Goal: Task Accomplishment & Management: Manage account settings

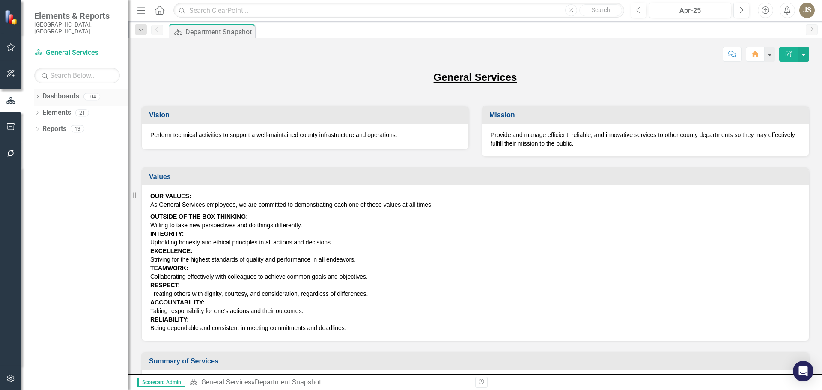
click at [39, 95] on icon "Dropdown" at bounding box center [37, 97] width 6 height 5
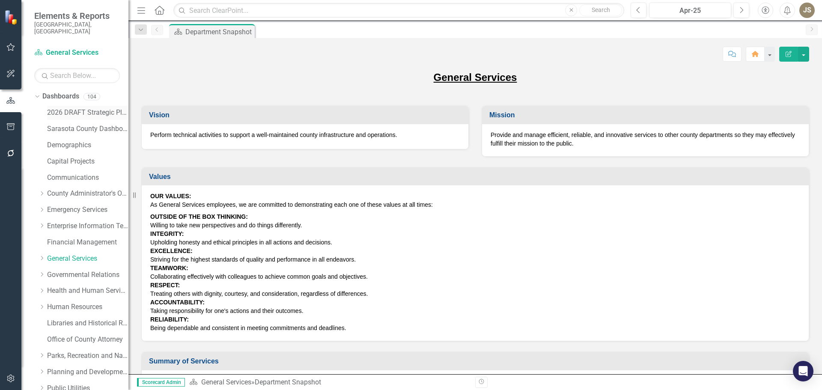
click at [57, 108] on link "2026 DRAFT Strategic Plan" at bounding box center [87, 113] width 81 height 10
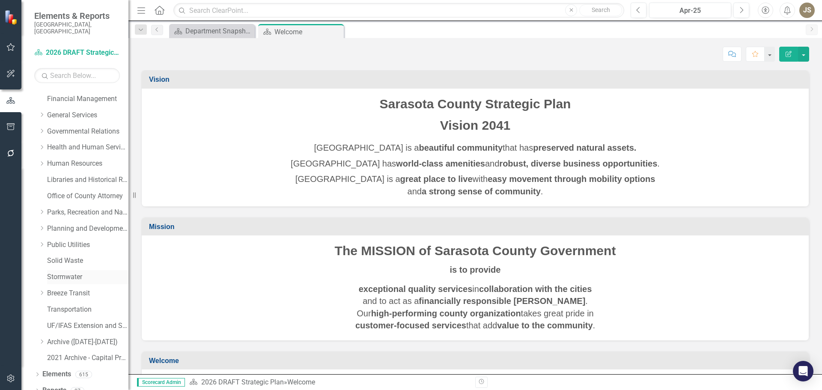
scroll to position [146, 0]
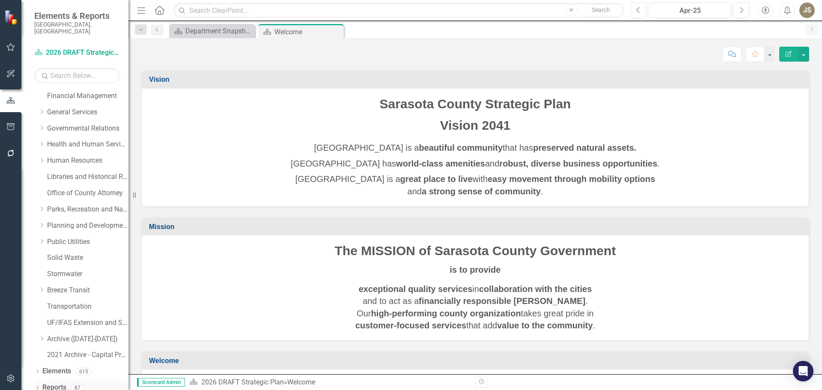
click at [74, 384] on div "87" at bounding box center [78, 387] width 14 height 7
click at [60, 383] on link "Reports" at bounding box center [54, 388] width 24 height 10
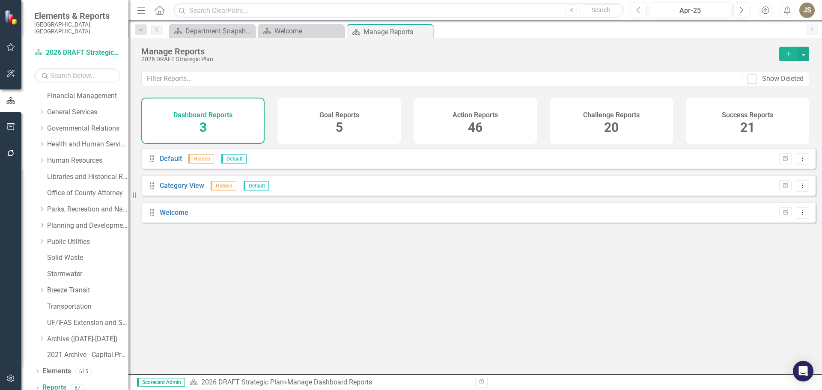
click at [473, 118] on h4 "Action Reports" at bounding box center [474, 115] width 45 height 8
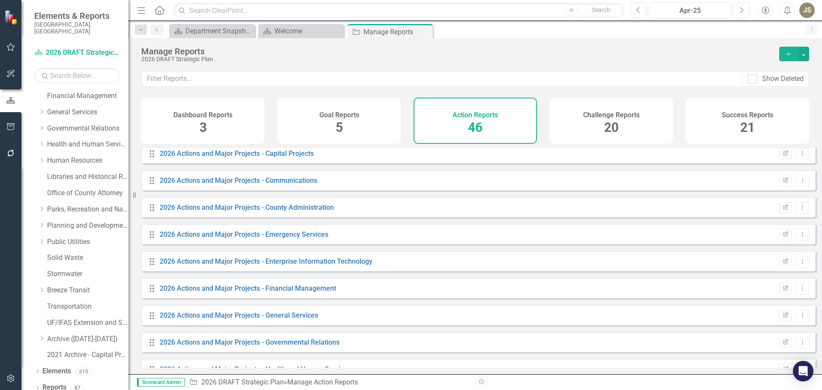
scroll to position [599, 0]
click at [280, 318] on link "2026 Actions and Major Projects - General Services" at bounding box center [239, 314] width 158 height 8
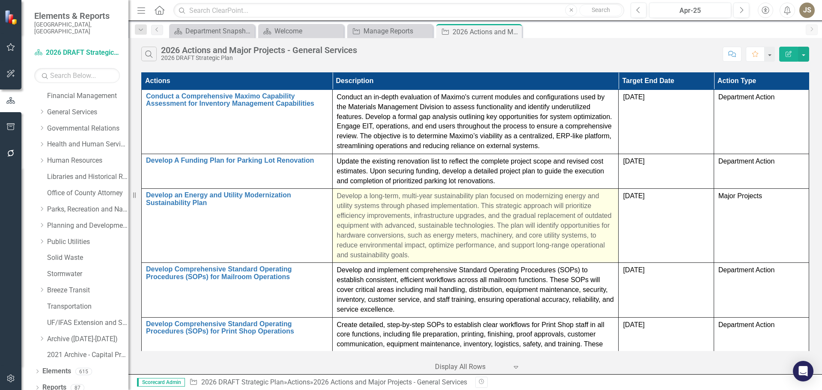
click at [345, 202] on p "Develop a long-term, multi-year sustainability plan focused on modernizing ener…" at bounding box center [475, 225] width 277 height 68
click at [339, 196] on p "Develop a long-term, multi-year sustainability plan focused on modernizing ener…" at bounding box center [475, 225] width 277 height 68
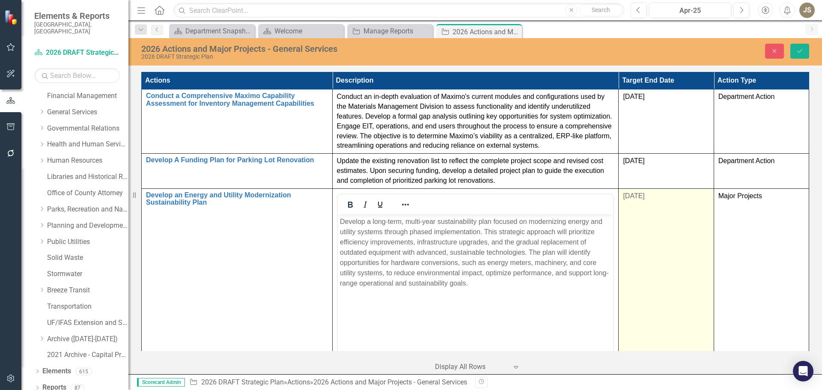
click at [684, 224] on td "[DATE]" at bounding box center [665, 289] width 95 height 202
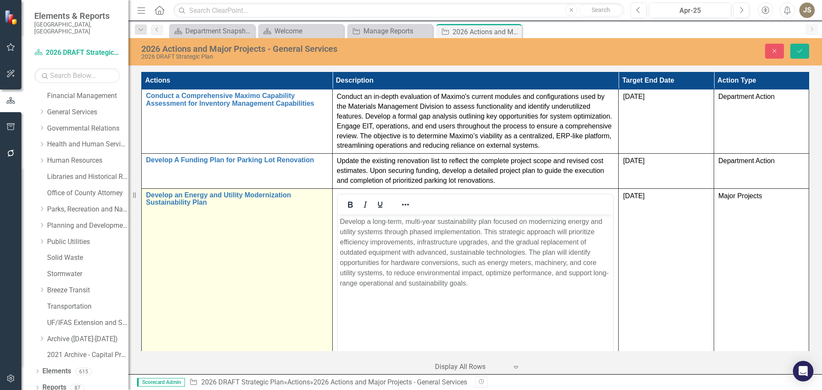
click at [275, 266] on td "Develop an Energy and Utility Modernization Sustainability Plan Edit Edit Actio…" at bounding box center [237, 289] width 191 height 202
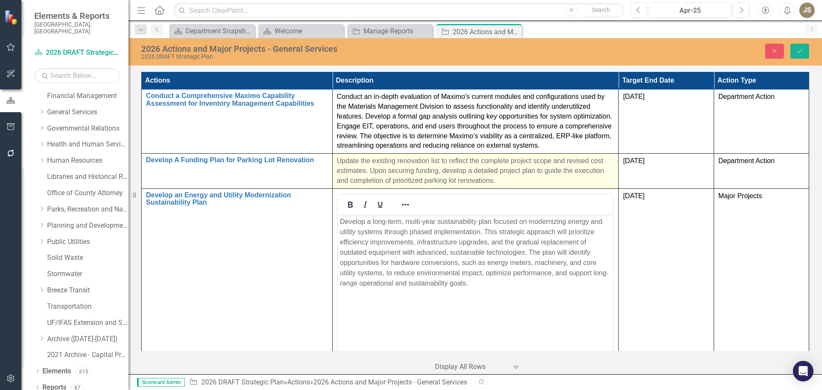
click at [381, 175] on p "Update the existing renovation list to reflect the complete project scope and r…" at bounding box center [475, 171] width 277 height 30
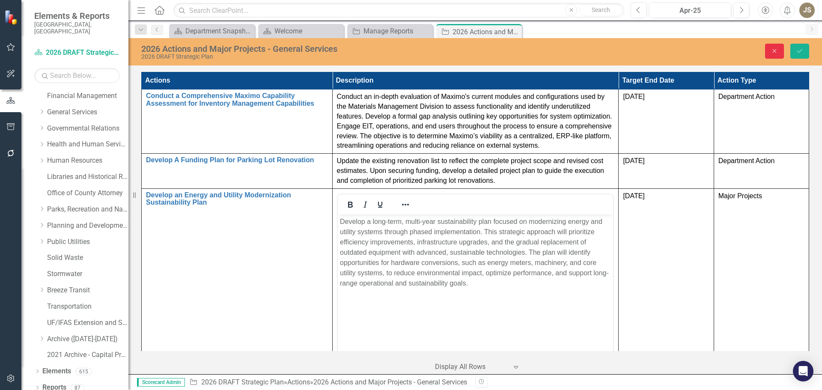
click at [772, 50] on icon "Close" at bounding box center [774, 51] width 8 height 6
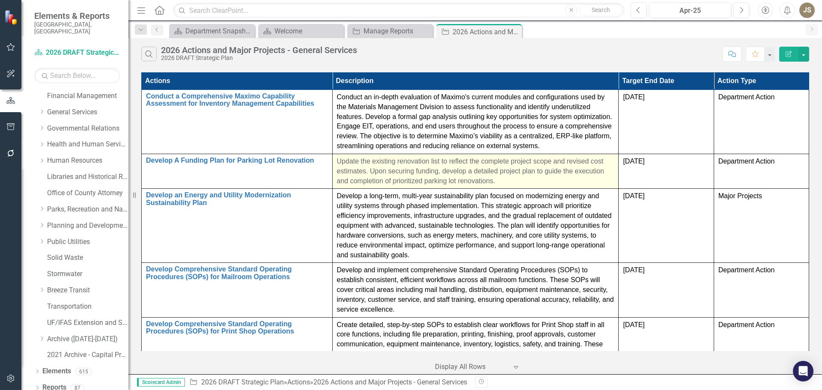
click at [410, 163] on p "Update the existing renovation list to reflect the complete project scope and r…" at bounding box center [475, 172] width 277 height 30
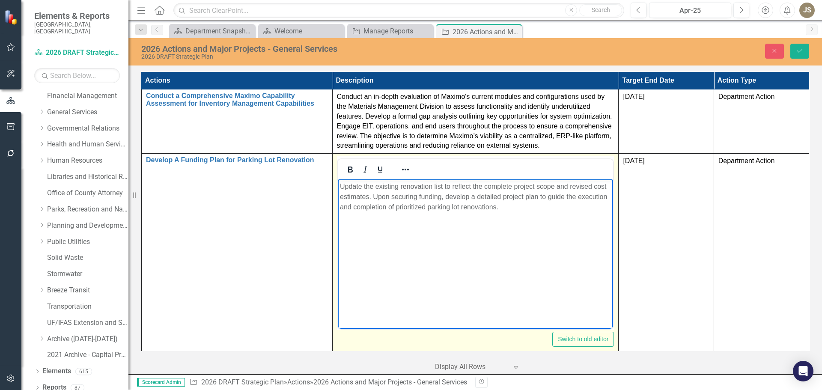
click at [444, 196] on p "Update the existing renovation list to reflect the complete project scope and r…" at bounding box center [474, 196] width 271 height 31
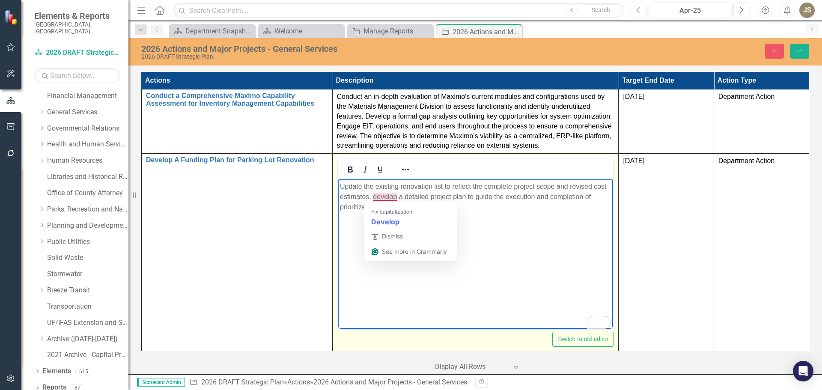
click at [377, 196] on p "Update the existing renovation list to reflect the complete project scope and r…" at bounding box center [474, 196] width 271 height 31
click at [348, 220] on body "Update the existing renovation list to reflect the complete project scope and r…" at bounding box center [475, 243] width 276 height 128
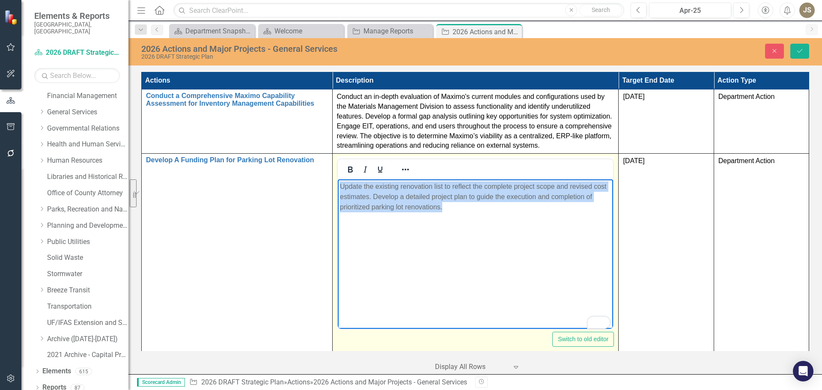
drag, startPoint x: 340, startPoint y: 187, endPoint x: 445, endPoint y: 209, distance: 107.2
click at [445, 209] on p "Update the existing renovation list to reflect the complete project scope and r…" at bounding box center [474, 196] width 271 height 31
copy p "Update the existing renovation list to reflect the complete project scope and r…"
click at [455, 217] on body "Update the existing renovation list to reflect the complete project scope and r…" at bounding box center [475, 243] width 276 height 128
click at [342, 187] on p "Update the existing renovation list to reflect the complete project scope and r…" at bounding box center [474, 196] width 271 height 31
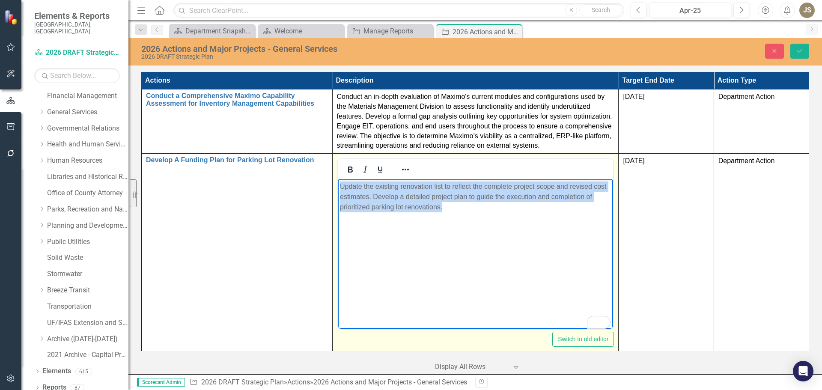
drag, startPoint x: 340, startPoint y: 185, endPoint x: 446, endPoint y: 206, distance: 107.8
click at [446, 206] on p "Update the existing renovation list to reflect the complete project scope and r…" at bounding box center [474, 196] width 271 height 31
drag, startPoint x: 417, startPoint y: 203, endPoint x: 400, endPoint y: 215, distance: 20.3
click at [400, 215] on body "Update the existing renovation list to reflect the complete project scope and r…" at bounding box center [475, 243] width 276 height 128
drag, startPoint x: 446, startPoint y: 208, endPoint x: 340, endPoint y: 187, distance: 107.8
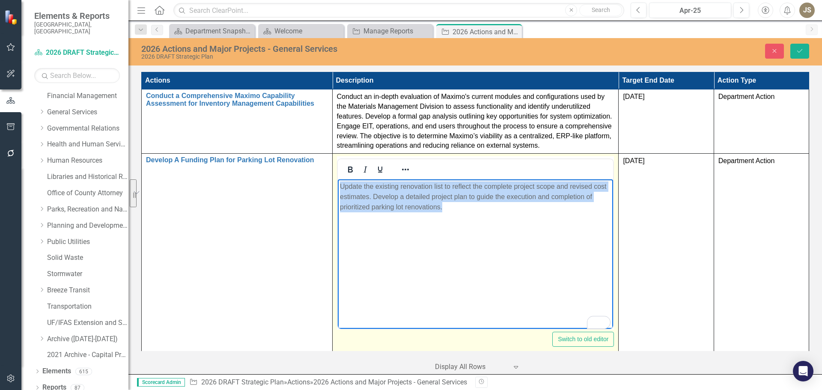
click at [340, 187] on p "Update the existing renovation list to reflect the complete project scope and r…" at bounding box center [474, 196] width 271 height 31
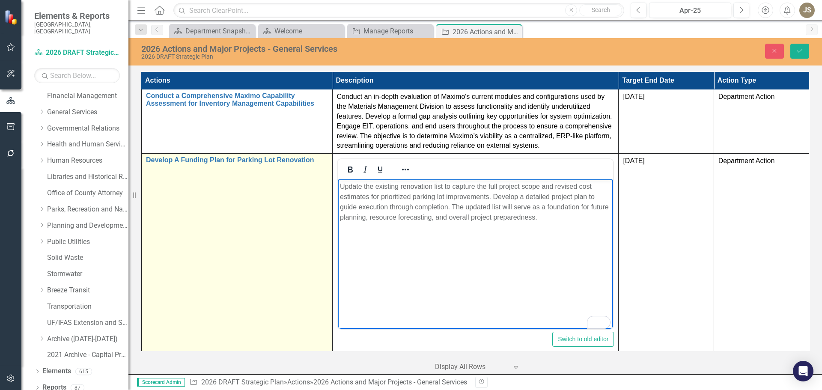
click at [298, 251] on td "Develop A Funding Plan for Parking Lot Renovation Edit Edit Action Link Open El…" at bounding box center [237, 255] width 191 height 202
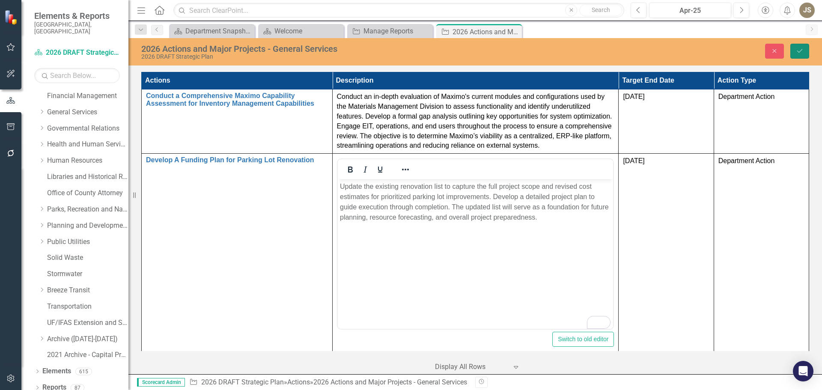
click at [804, 48] on button "Save" at bounding box center [799, 51] width 19 height 15
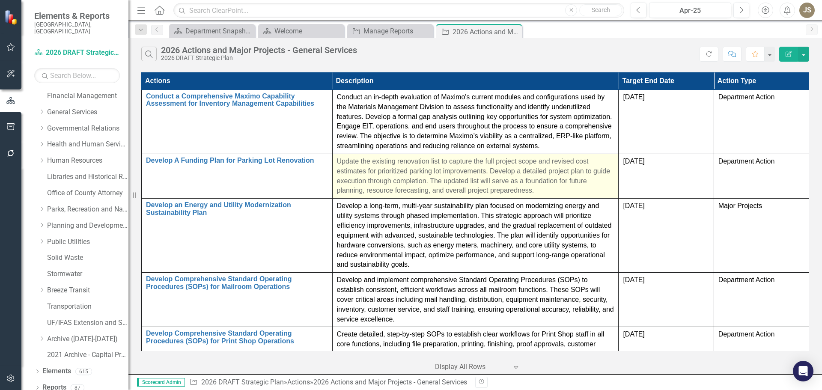
click at [344, 171] on p "Update the existing renovation list to capture the full project scope and revis…" at bounding box center [475, 176] width 277 height 39
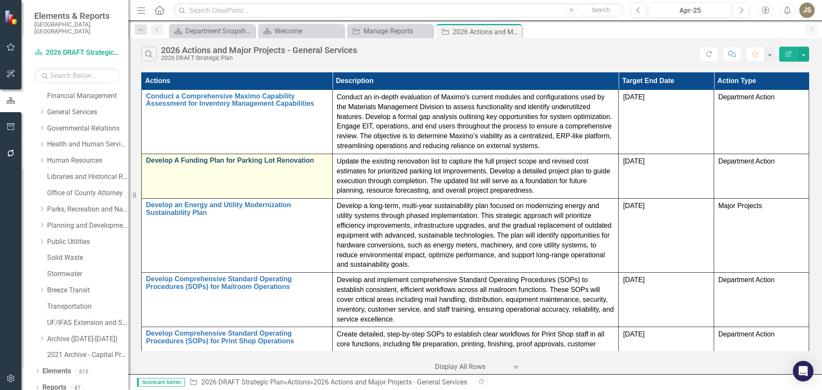
click at [146, 160] on link "Develop A Funding Plan for Parking Lot Renovation" at bounding box center [237, 161] width 182 height 8
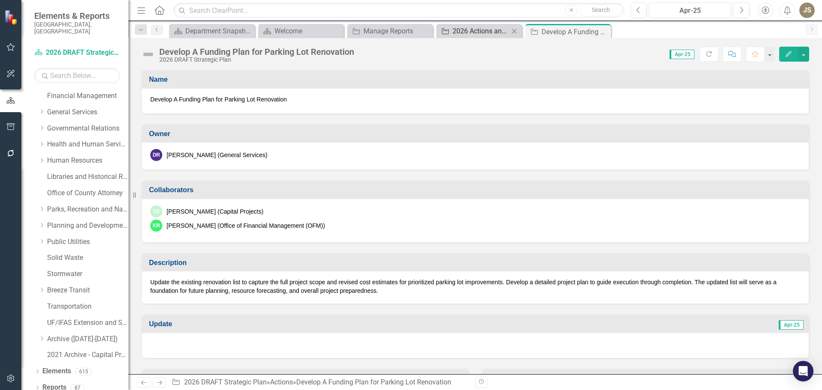
click at [470, 33] on div "2026 Actions and Major Projects - General Services" at bounding box center [480, 31] width 56 height 11
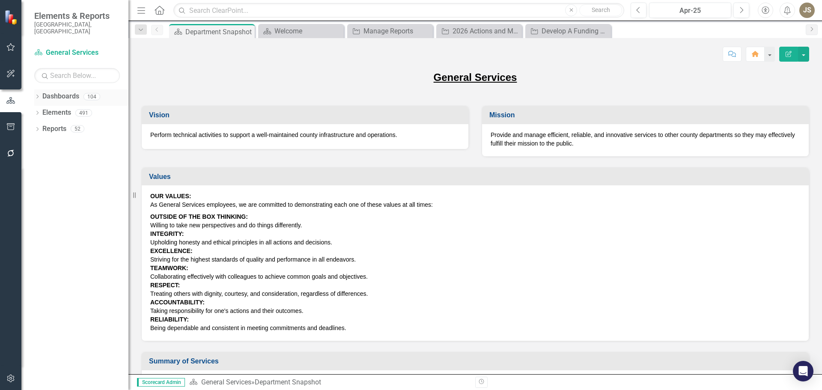
click at [37, 94] on div "Dropdown" at bounding box center [37, 97] width 6 height 7
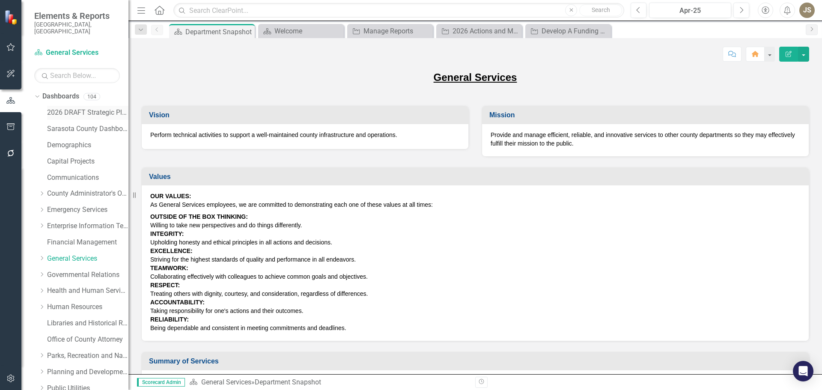
click at [68, 108] on link "2026 DRAFT Strategic Plan" at bounding box center [87, 113] width 81 height 10
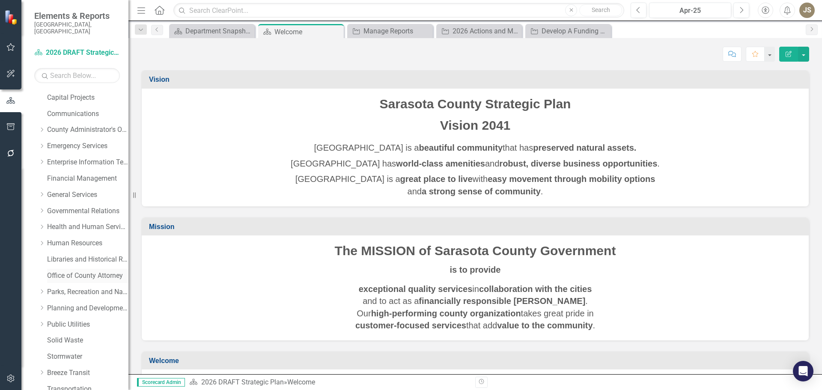
scroll to position [146, 0]
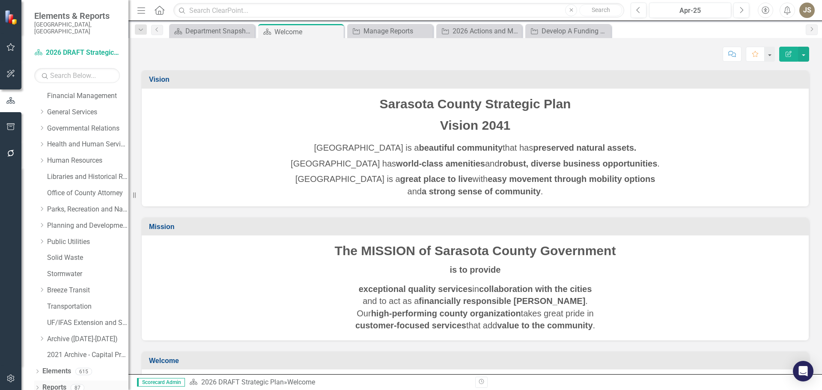
click at [66, 383] on link "Reports" at bounding box center [54, 388] width 24 height 10
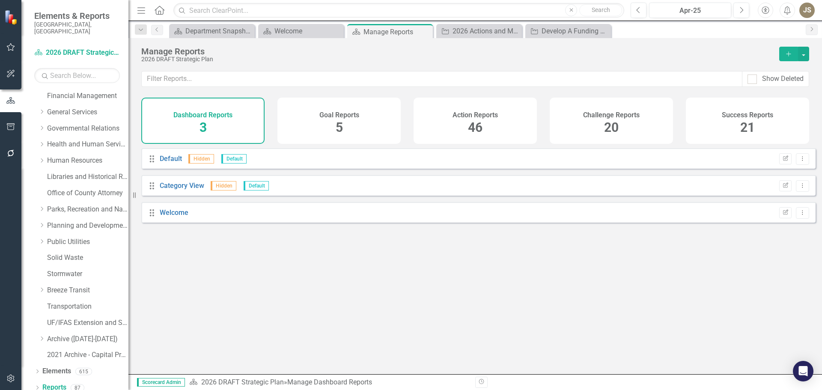
click at [487, 125] on div "Action Reports 46" at bounding box center [474, 121] width 123 height 46
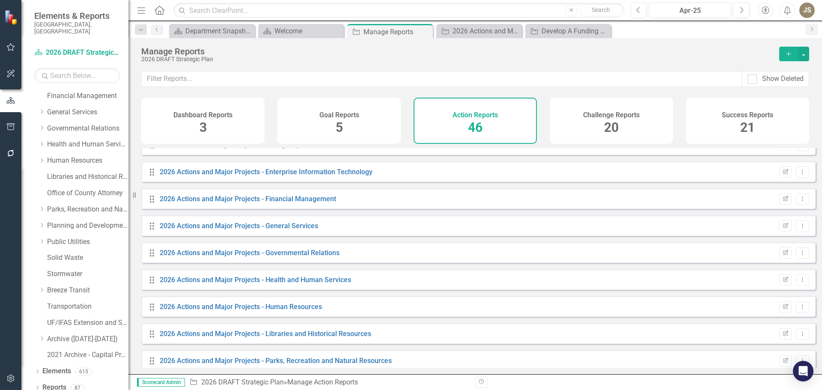
scroll to position [685, 0]
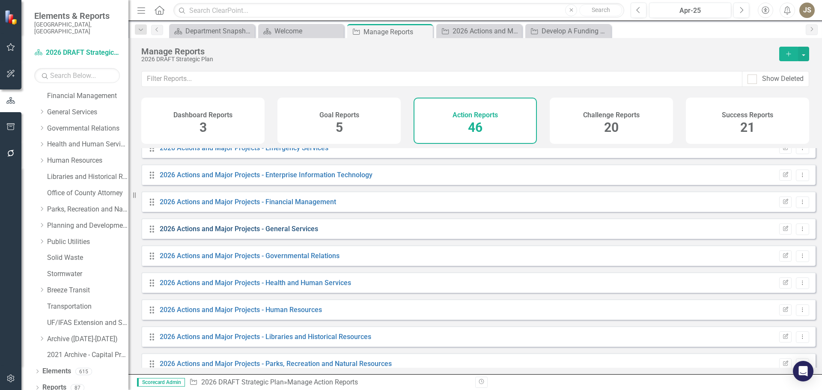
click at [297, 233] on link "2026 Actions and Major Projects - General Services" at bounding box center [239, 229] width 158 height 8
